Goal: Task Accomplishment & Management: Manage account settings

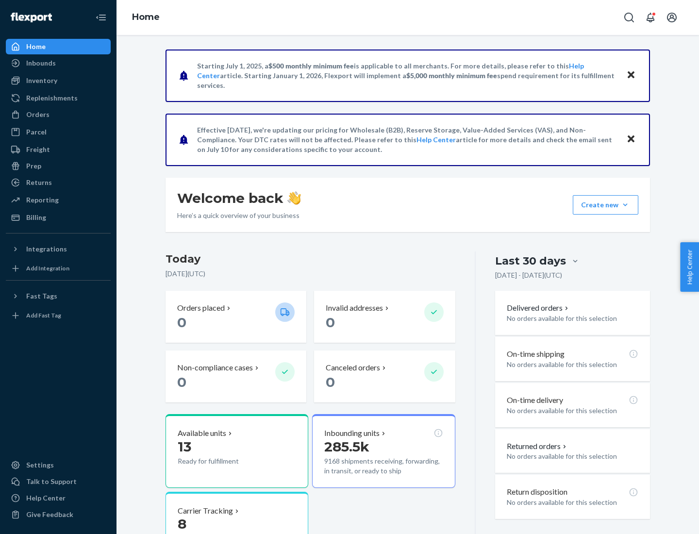
click at [625, 205] on button "Create new Create new inbound Create new order Create new product" at bounding box center [604, 204] width 65 height 19
click at [33, 166] on div "Prep" at bounding box center [33, 166] width 15 height 10
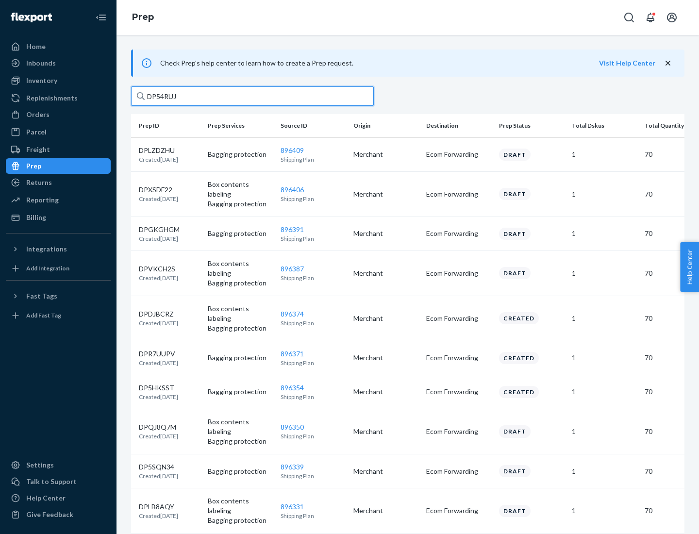
type input "DP54RUJL"
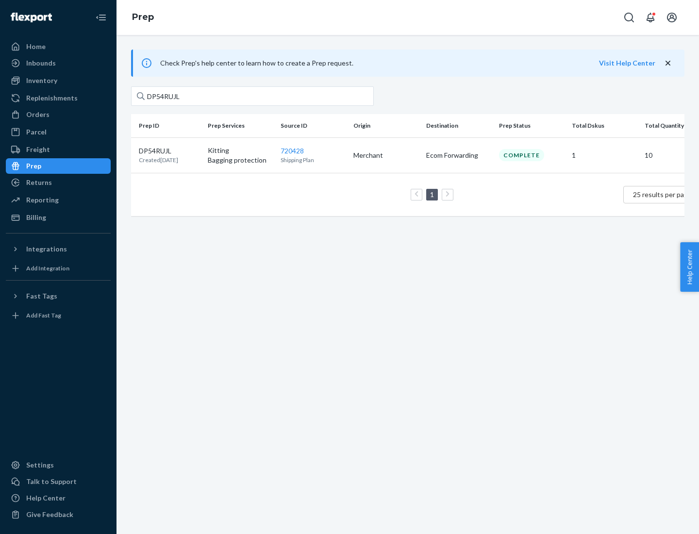
click at [169, 150] on p "DP54RUJL" at bounding box center [158, 151] width 39 height 10
